Goal: Use online tool/utility: Utilize a website feature to perform a specific function

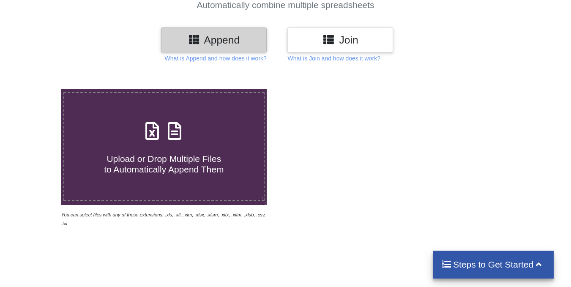
scroll to position [85, 0]
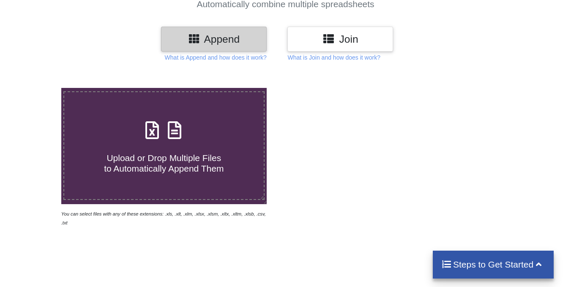
click at [163, 136] on span at bounding box center [164, 131] width 45 height 20
click at [38, 88] on input "Upload or Drop Multiple Files to Automatically Append Them" at bounding box center [38, 88] width 0 height 0
type input "C:\fakepath\6610000241149.xlsx"
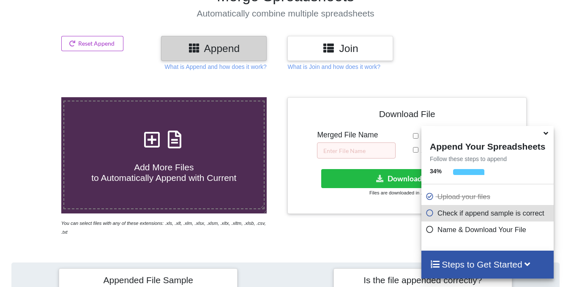
scroll to position [244, 0]
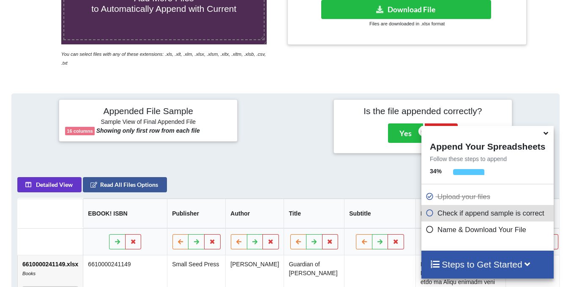
click at [546, 136] on icon at bounding box center [546, 132] width 9 height 8
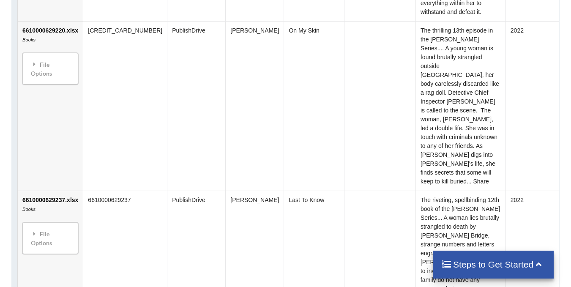
scroll to position [1344, 0]
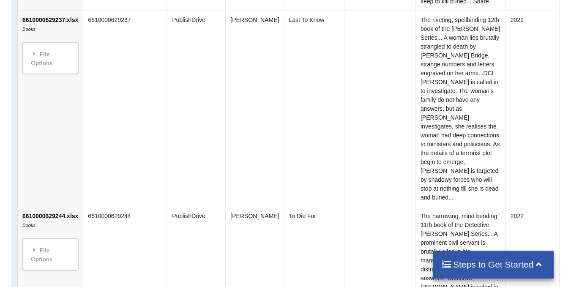
click at [540, 267] on icon at bounding box center [539, 263] width 11 height 9
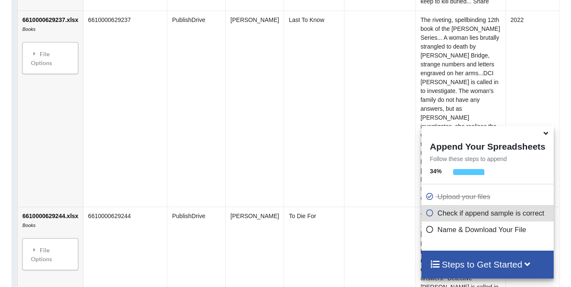
click at [529, 263] on icon at bounding box center [528, 263] width 11 height 9
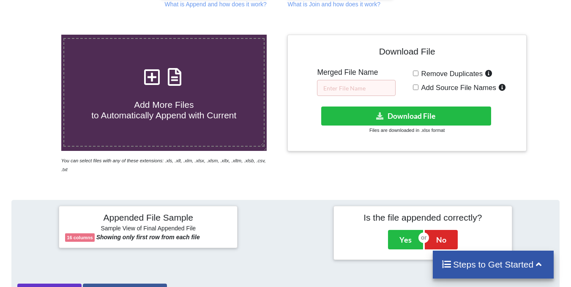
scroll to position [127, 0]
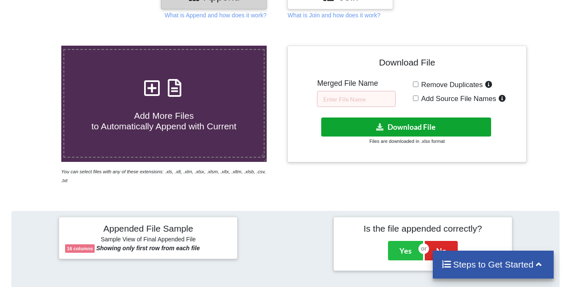
click at [412, 127] on button "Download File" at bounding box center [406, 127] width 170 height 19
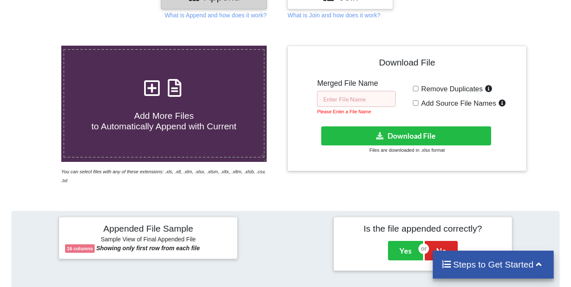
click at [384, 99] on input "text" at bounding box center [356, 99] width 79 height 16
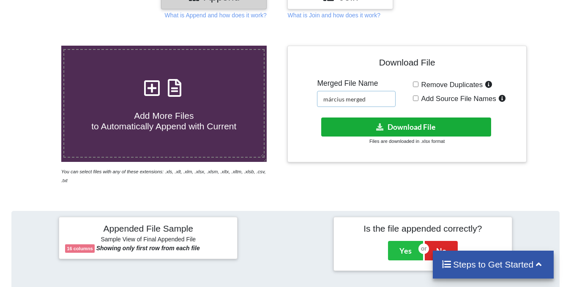
type input "március merged"
click at [376, 127] on icon at bounding box center [380, 126] width 9 height 6
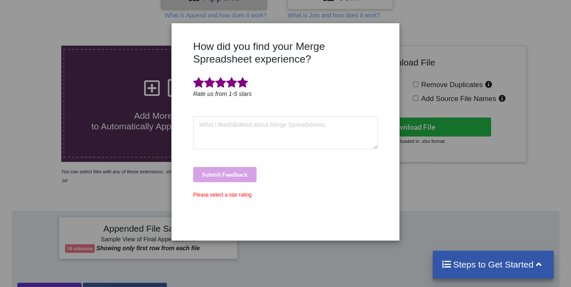
click at [245, 85] on span at bounding box center [242, 83] width 11 height 12
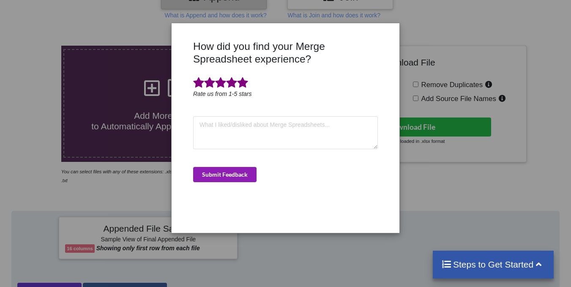
click at [246, 175] on button "Submit Feedback" at bounding box center [224, 174] width 63 height 15
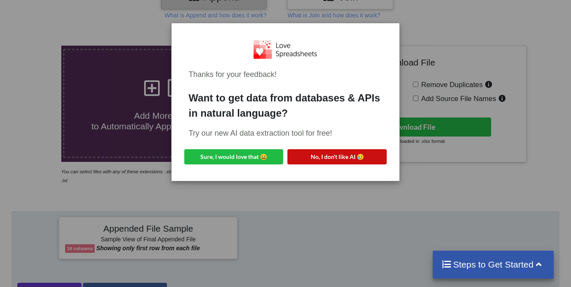
click at [345, 156] on button "No, I don't like AI 😥" at bounding box center [337, 156] width 99 height 15
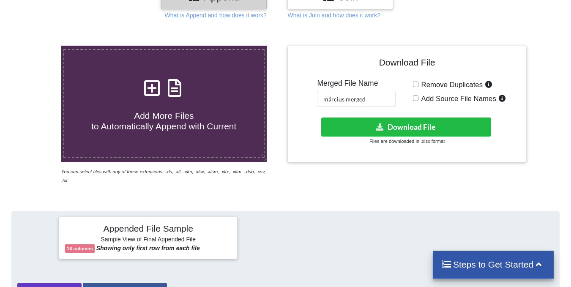
scroll to position [0, 0]
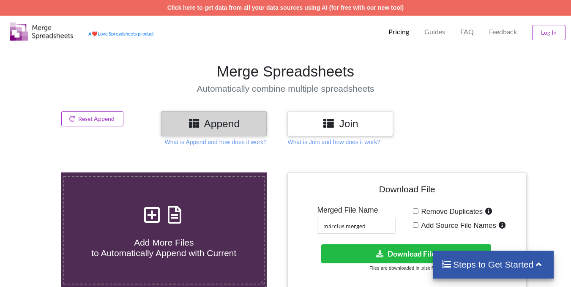
drag, startPoint x: 397, startPoint y: 33, endPoint x: 366, endPoint y: 28, distance: 31.2
click at [366, 28] on div "A ❤️ Love Spreadsheets product Pricing Guides FAQ Feedback Log In" at bounding box center [286, 31] width 576 height 30
click at [398, 31] on p "Pricing" at bounding box center [399, 31] width 21 height 9
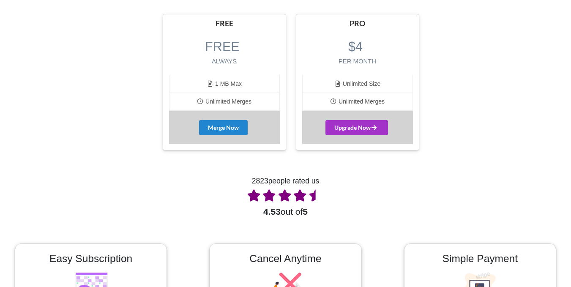
scroll to position [127, 0]
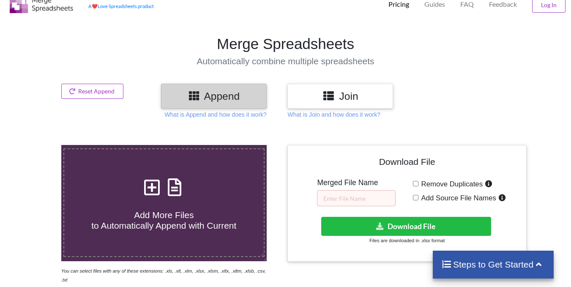
scroll to position [42, 0]
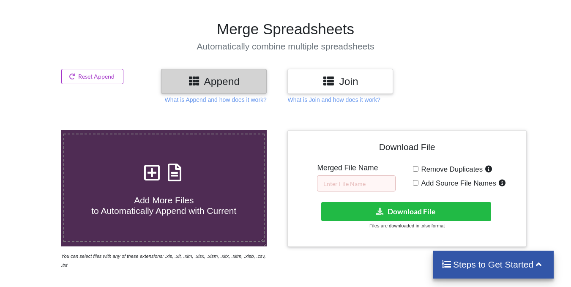
click at [190, 173] on div "Add More Files to Automatically Append with Current" at bounding box center [164, 187] width 200 height 57
click at [38, 130] on input "Add More Files to Automatically Append with Current" at bounding box center [38, 130] width 0 height 0
type input "C:\fakepath\6610000302413.xlsx"
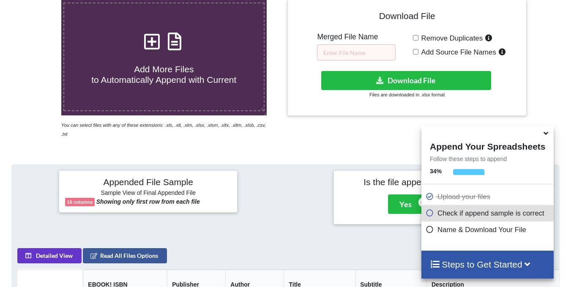
scroll to position [160, 0]
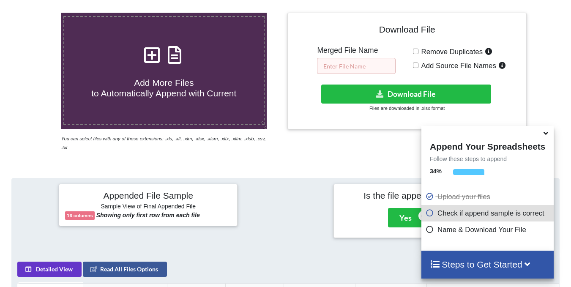
click at [373, 70] on input "text" at bounding box center [356, 66] width 79 height 16
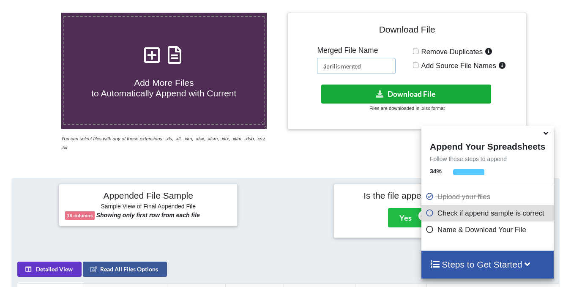
type input "április merged"
click at [384, 91] on icon at bounding box center [380, 94] width 9 height 6
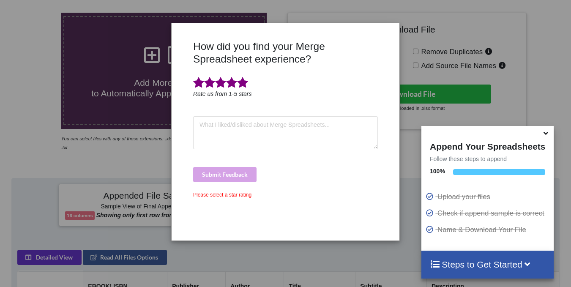
click at [241, 82] on span at bounding box center [242, 83] width 11 height 12
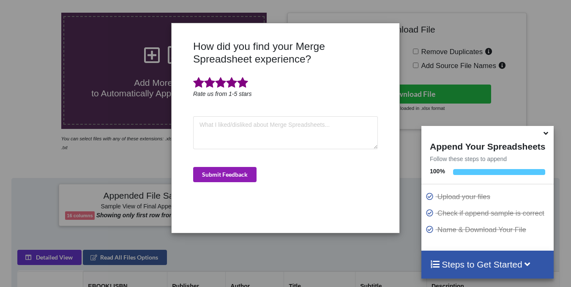
click at [228, 178] on button "Submit Feedback" at bounding box center [224, 174] width 63 height 15
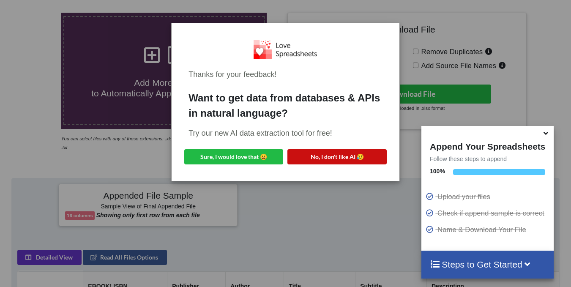
click at [342, 157] on button "No, I don't like AI 😥" at bounding box center [337, 156] width 99 height 15
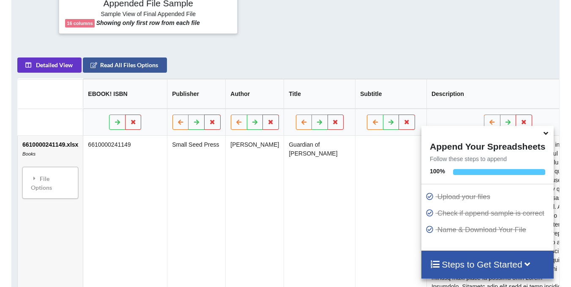
scroll to position [371, 0]
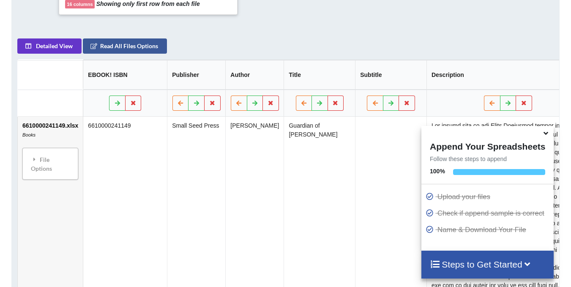
click at [545, 134] on icon at bounding box center [546, 132] width 9 height 8
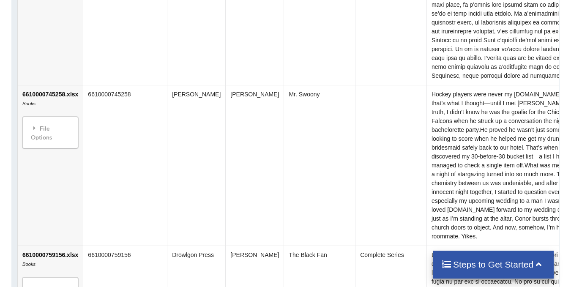
scroll to position [0, 0]
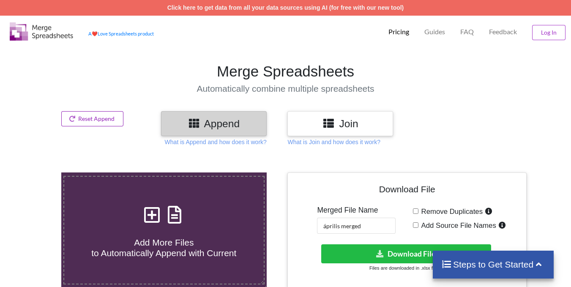
click at [74, 120] on icon at bounding box center [72, 118] width 7 height 5
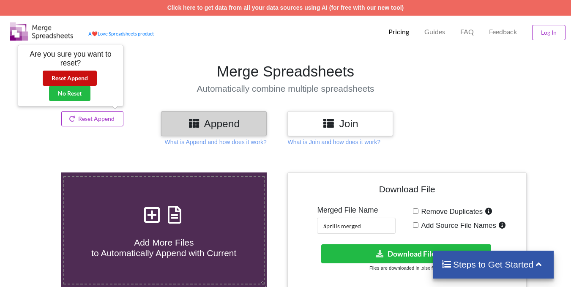
click at [80, 80] on button "Reset Append" at bounding box center [70, 78] width 54 height 15
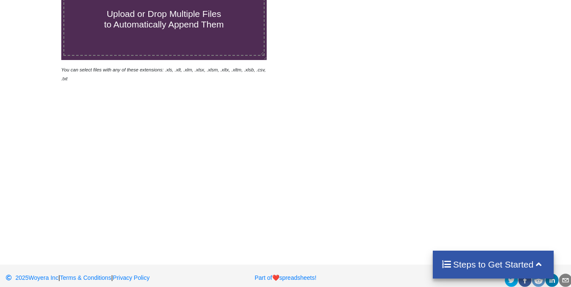
scroll to position [17, 0]
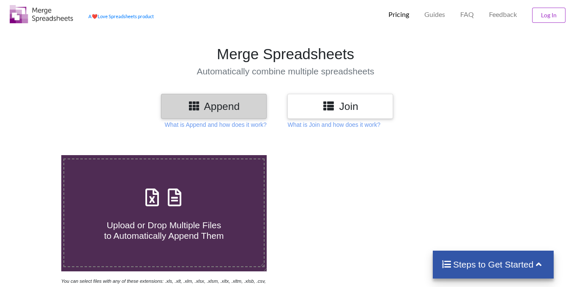
click at [148, 196] on icon at bounding box center [152, 193] width 21 height 18
click at [38, 155] on input "Upload or Drop Multiple Files to Automatically Append Them" at bounding box center [38, 155] width 0 height 0
type input "C:\fakepath\6610000300945.xlsx"
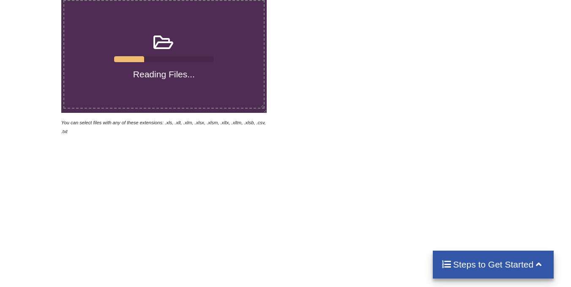
scroll to position [102, 0]
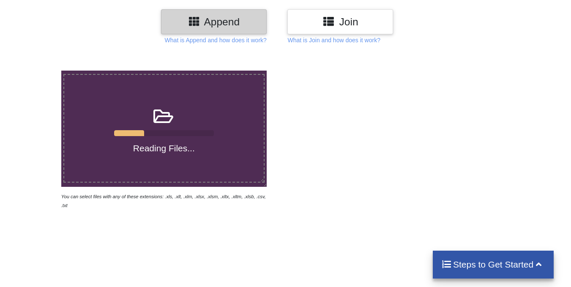
click at [161, 118] on icon at bounding box center [163, 112] width 21 height 18
click at [38, 71] on input "Reading Files..." at bounding box center [38, 71] width 0 height 0
